Goal: Task Accomplishment & Management: Use online tool/utility

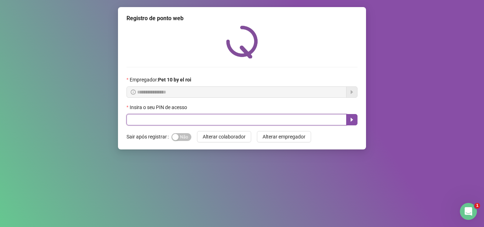
click at [235, 117] on input "text" at bounding box center [236, 119] width 220 height 11
type input "*****"
click at [351, 120] on icon "caret-right" at bounding box center [352, 120] width 2 height 4
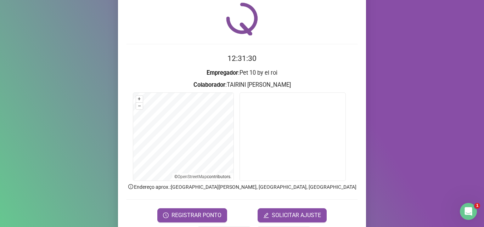
scroll to position [35, 0]
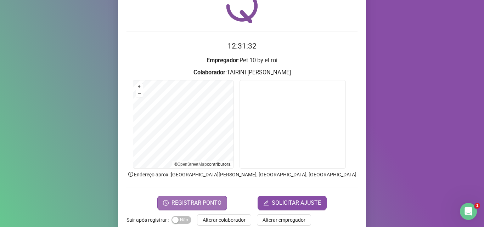
click at [199, 206] on span "REGISTRAR PONTO" at bounding box center [196, 203] width 50 height 9
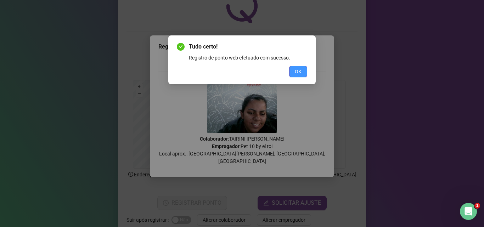
click at [301, 68] on span "OK" at bounding box center [298, 72] width 7 height 8
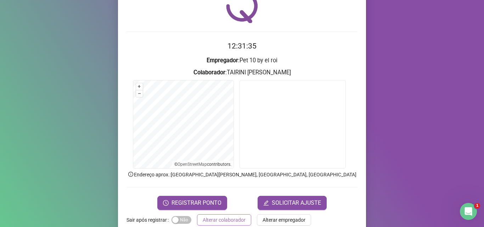
click at [233, 218] on span "Alterar colaborador" at bounding box center [224, 220] width 43 height 8
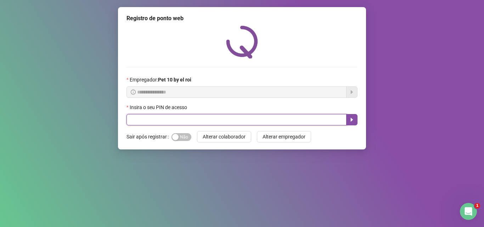
click at [294, 117] on input "text" at bounding box center [236, 119] width 220 height 11
type input "*"
type input "*****"
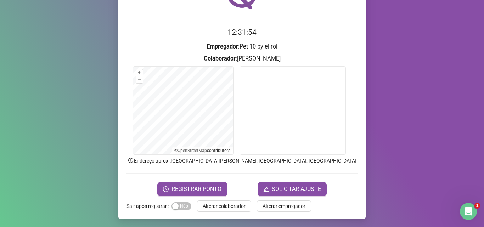
scroll to position [50, 0]
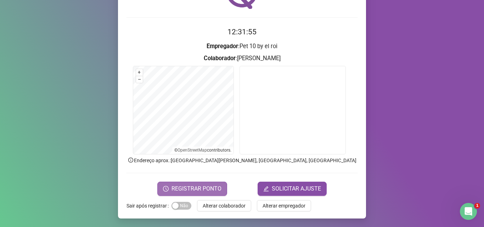
click at [159, 187] on button "REGISTRAR PONTO" at bounding box center [192, 189] width 70 height 14
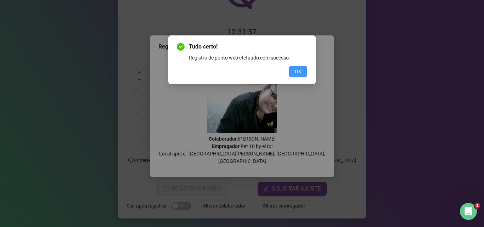
click at [294, 68] on button "OK" at bounding box center [298, 71] width 18 height 11
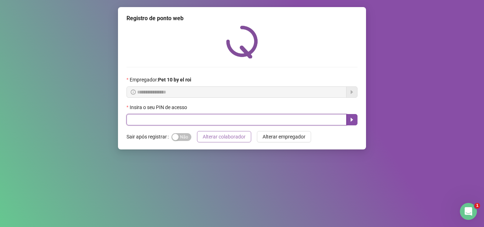
drag, startPoint x: 167, startPoint y: 122, endPoint x: 197, endPoint y: 132, distance: 31.4
click at [168, 121] on input "text" at bounding box center [236, 119] width 220 height 11
type input "*****"
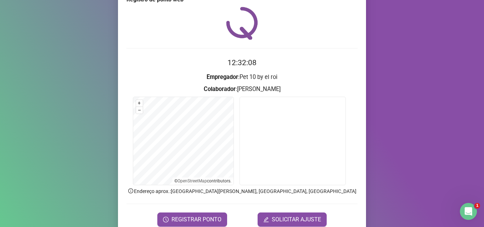
scroll to position [35, 0]
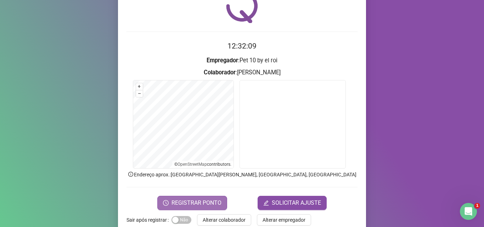
click at [199, 199] on span "REGISTRAR PONTO" at bounding box center [196, 203] width 50 height 9
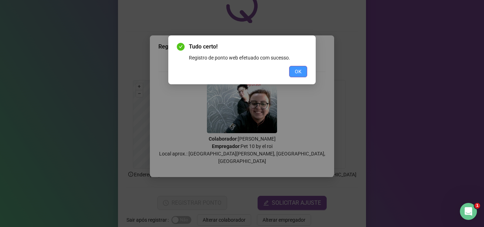
click at [301, 67] on button "OK" at bounding box center [298, 71] width 18 height 11
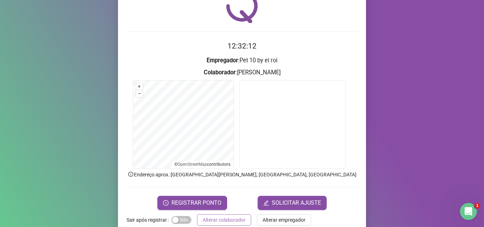
click at [226, 217] on span "Alterar colaborador" at bounding box center [224, 220] width 43 height 8
